Goal: Task Accomplishment & Management: Complete application form

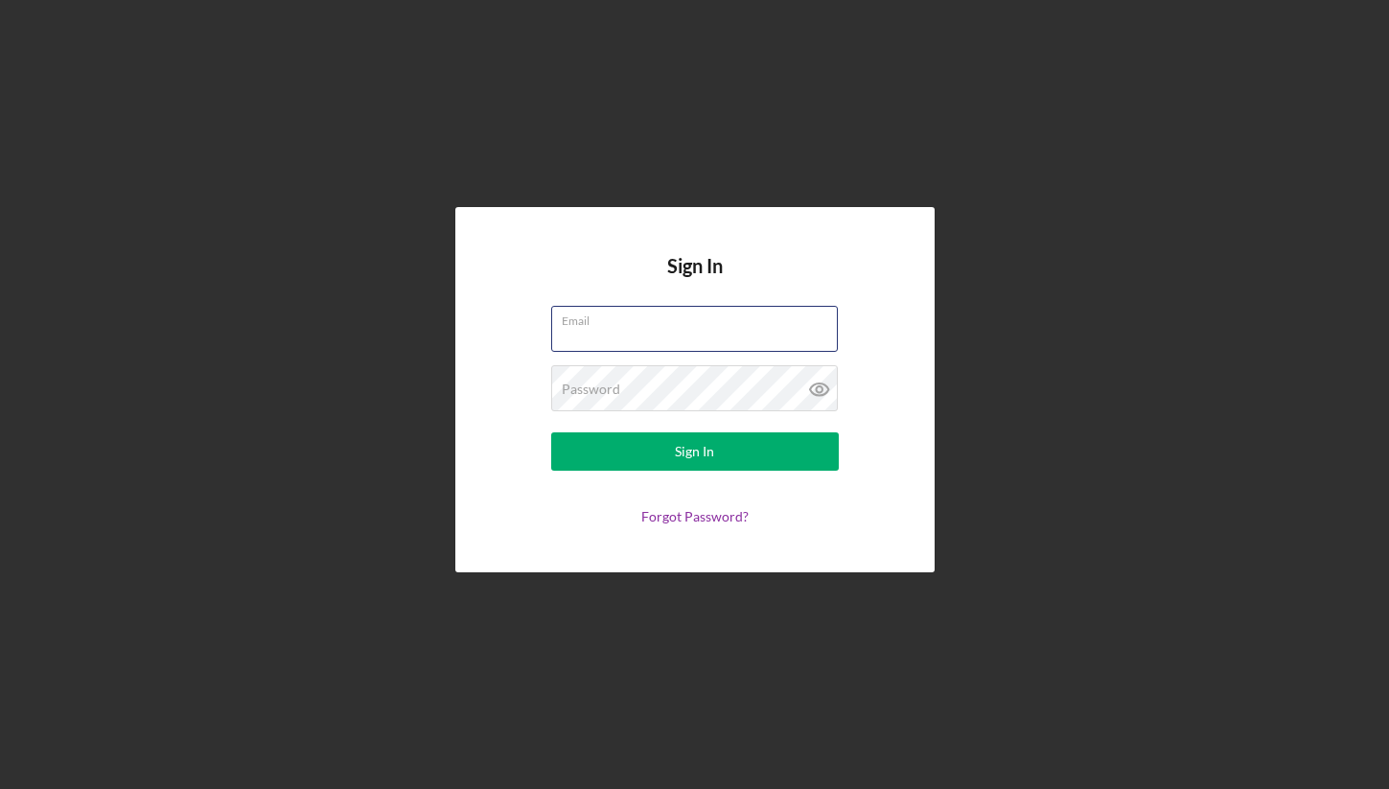
type input "[EMAIL_ADDRESS][DOMAIN_NAME]"
click at [522, 408] on form "Email [EMAIL_ADDRESS][DOMAIN_NAME] Password Sign In Forgot Password?" at bounding box center [694, 415] width 383 height 219
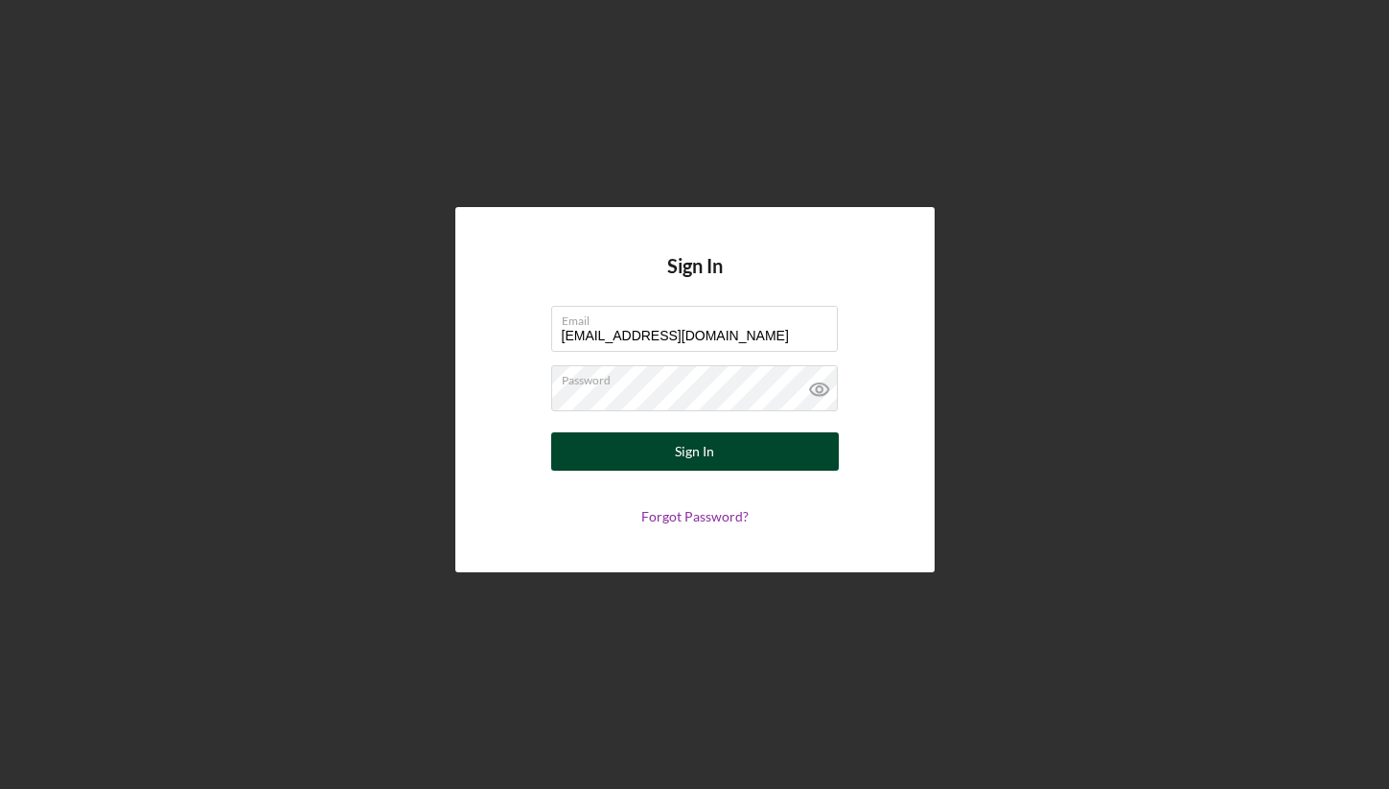
click at [602, 452] on button "Sign In" at bounding box center [695, 451] width 288 height 38
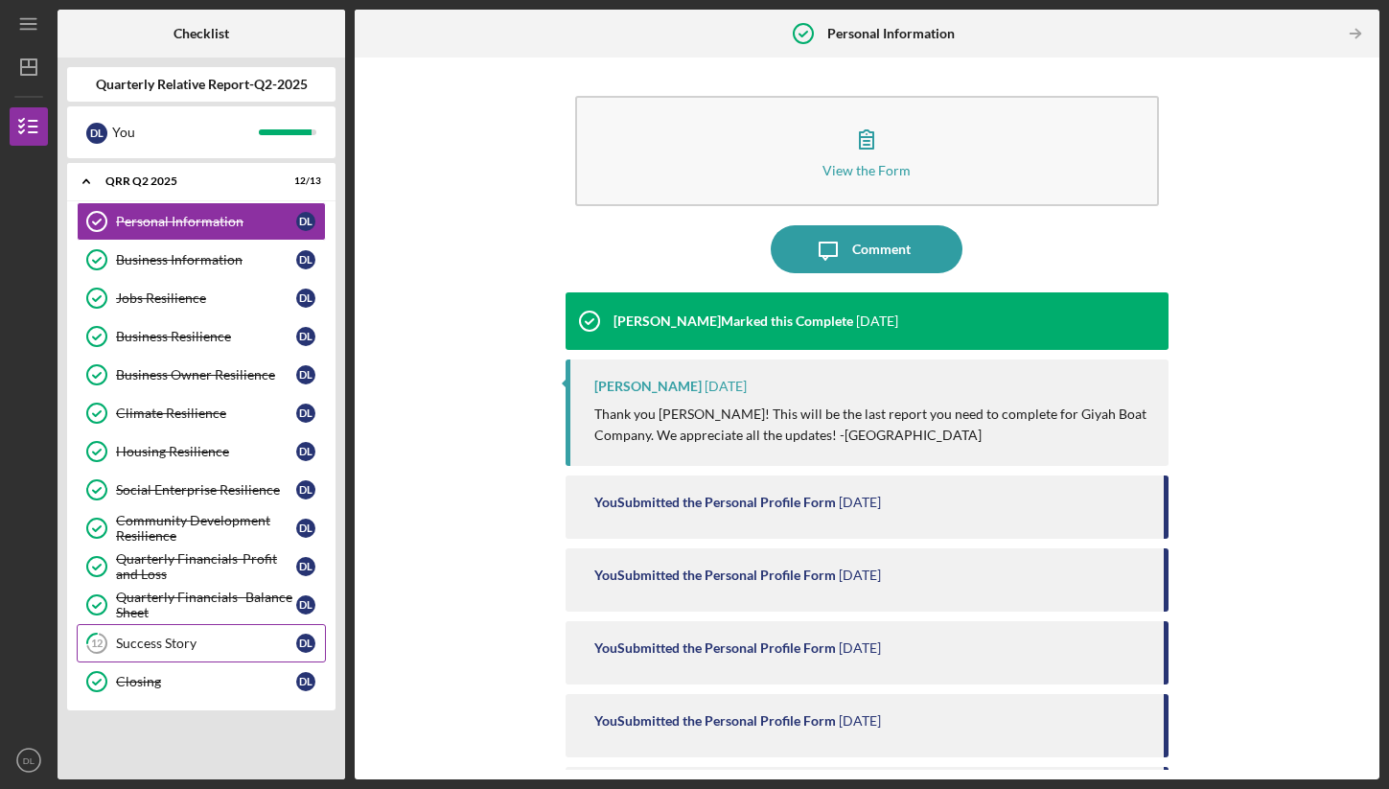
click at [208, 652] on link "12 Success Story D L" at bounding box center [201, 643] width 249 height 38
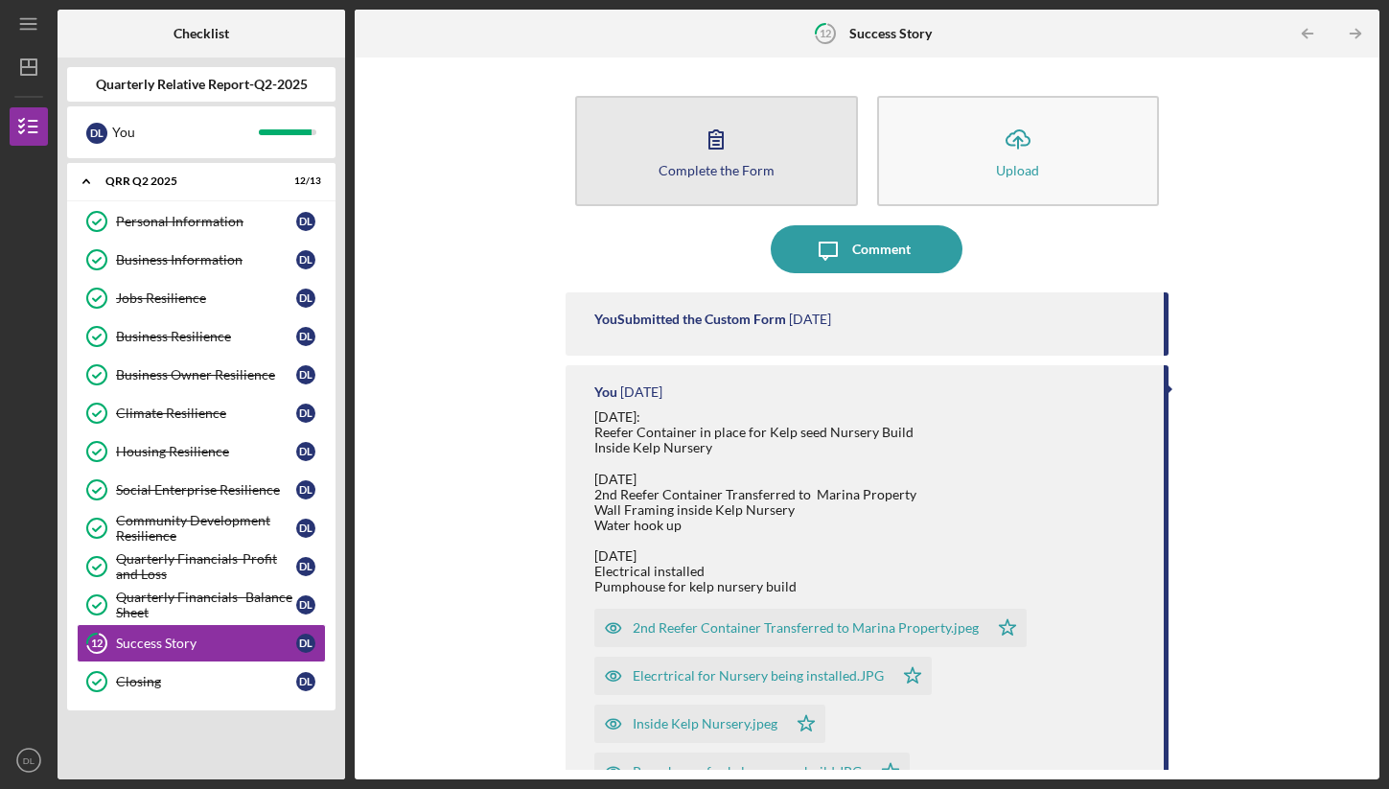
click at [794, 203] on div "Complete the Form Form Icon/Upload Upload" at bounding box center [867, 150] width 603 height 129
click at [680, 174] on div "Complete the Form" at bounding box center [717, 170] width 116 height 14
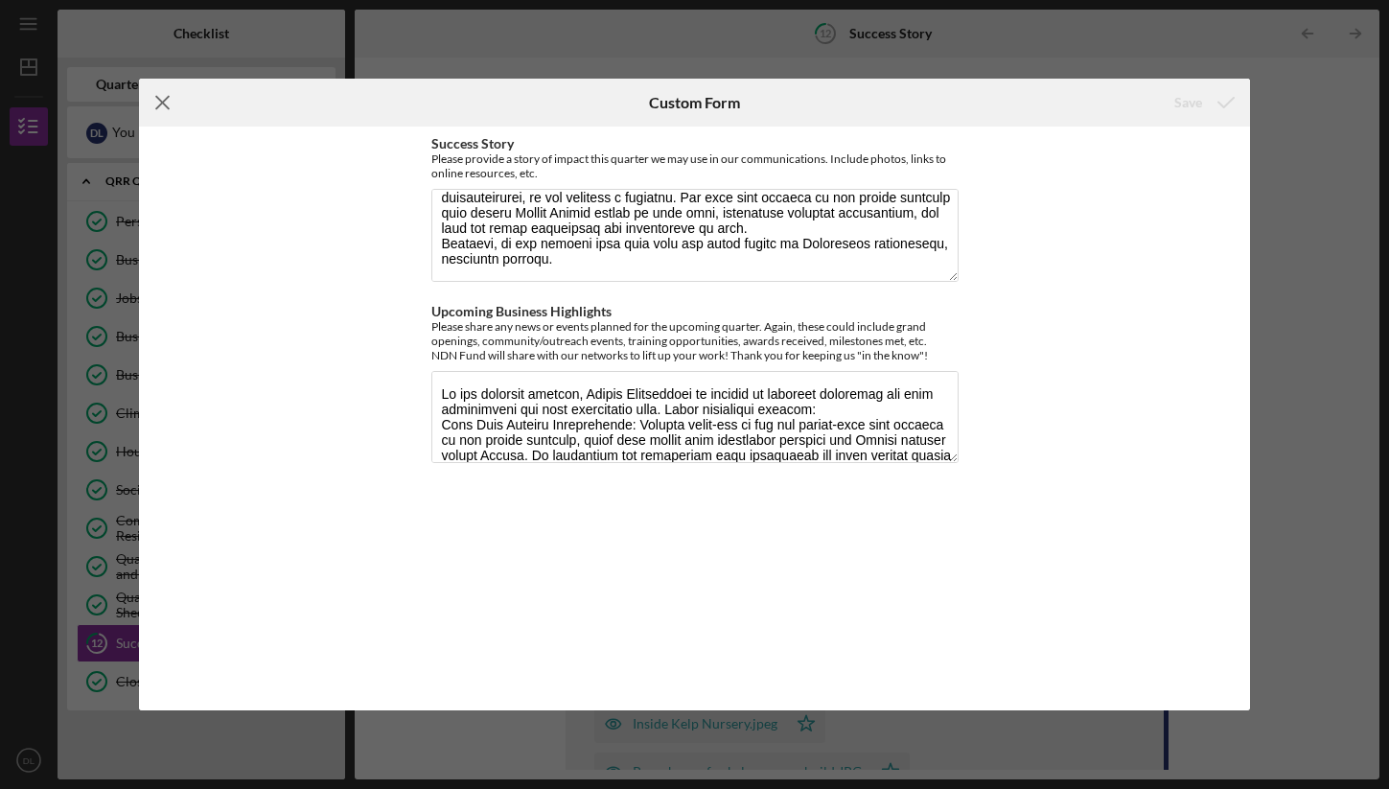
click at [147, 115] on icon "Icon/Menu Close" at bounding box center [163, 103] width 48 height 48
